Goal: Find contact information: Find contact information

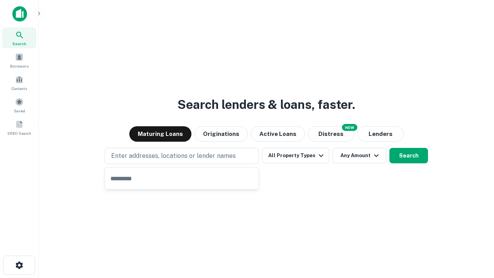
type input "**********"
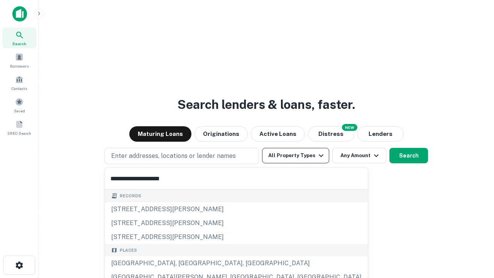
click at [296, 156] on button "All Property Types" at bounding box center [295, 155] width 67 height 15
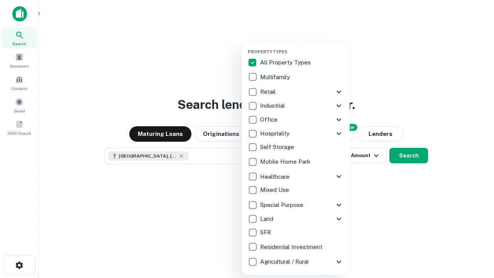
click at [302, 47] on button "button" at bounding box center [302, 47] width 108 height 0
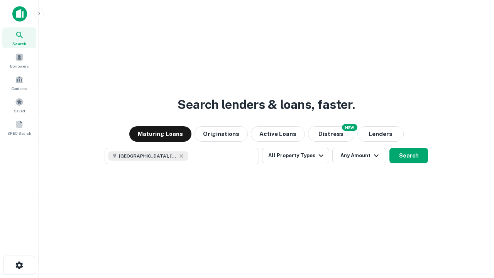
scroll to position [12, 0]
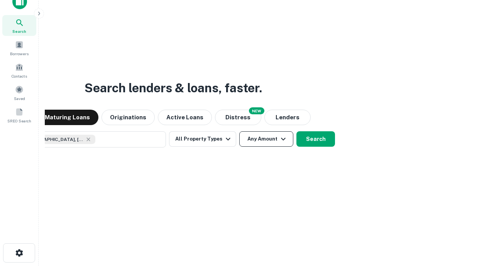
click at [239, 131] on button "Any Amount" at bounding box center [266, 138] width 54 height 15
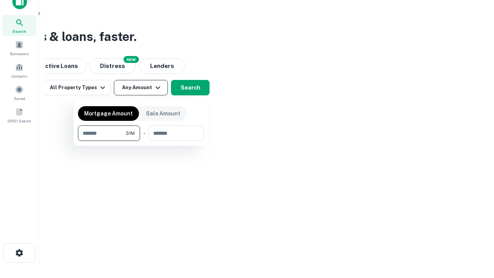
type input "*******"
click at [141, 141] on button "button" at bounding box center [141, 141] width 126 height 0
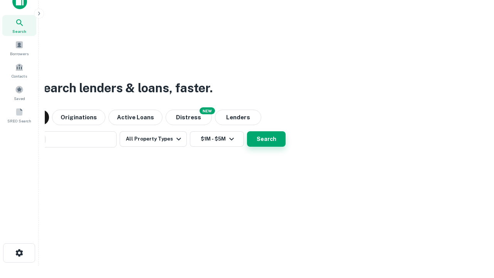
click at [247, 131] on button "Search" at bounding box center [266, 138] width 39 height 15
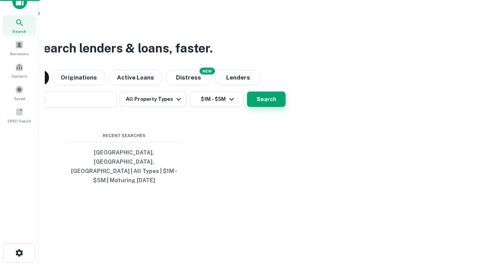
scroll to position [25, 218]
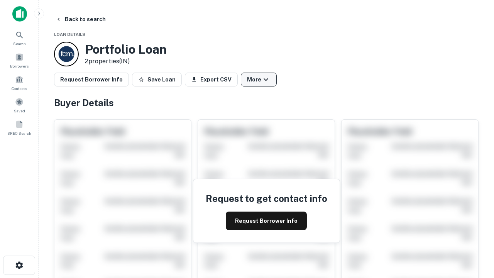
click at [259, 79] on button "More" at bounding box center [259, 80] width 36 height 14
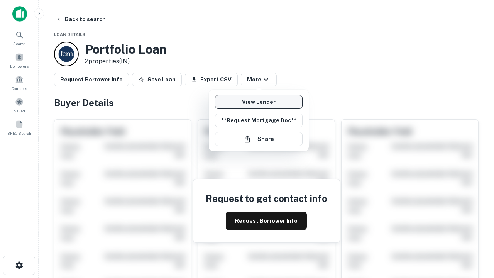
click at [259, 102] on link "View Lender" at bounding box center [259, 102] width 88 height 14
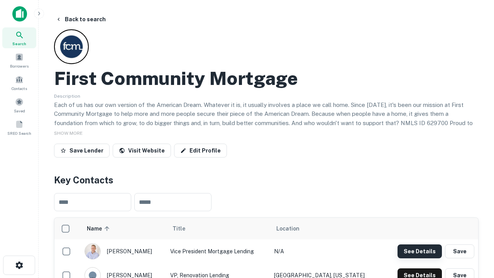
click at [419, 251] on button "See Details" at bounding box center [419, 251] width 44 height 14
click at [19, 265] on icon "button" at bounding box center [19, 264] width 9 height 9
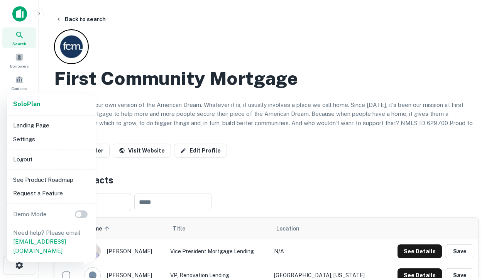
click at [51, 159] on li "Logout" at bounding box center [51, 159] width 83 height 14
